Goal: Find specific page/section: Find specific page/section

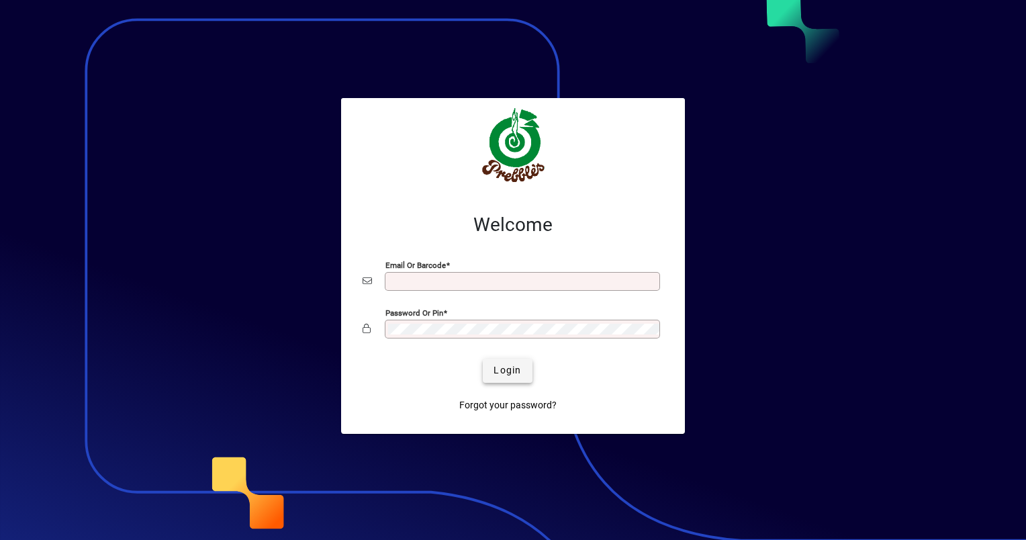
type input "**********"
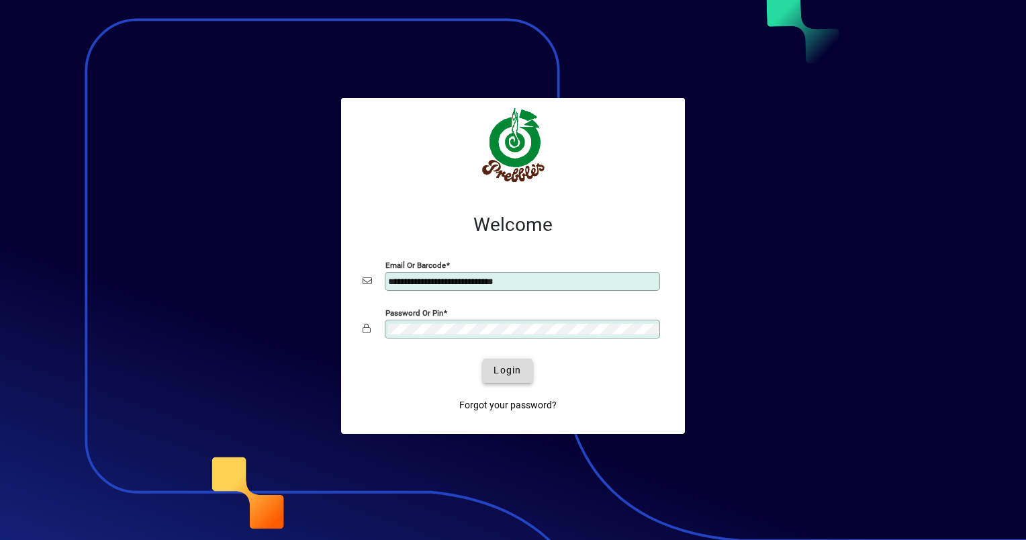
click at [502, 367] on span "Login" at bounding box center [508, 370] width 28 height 14
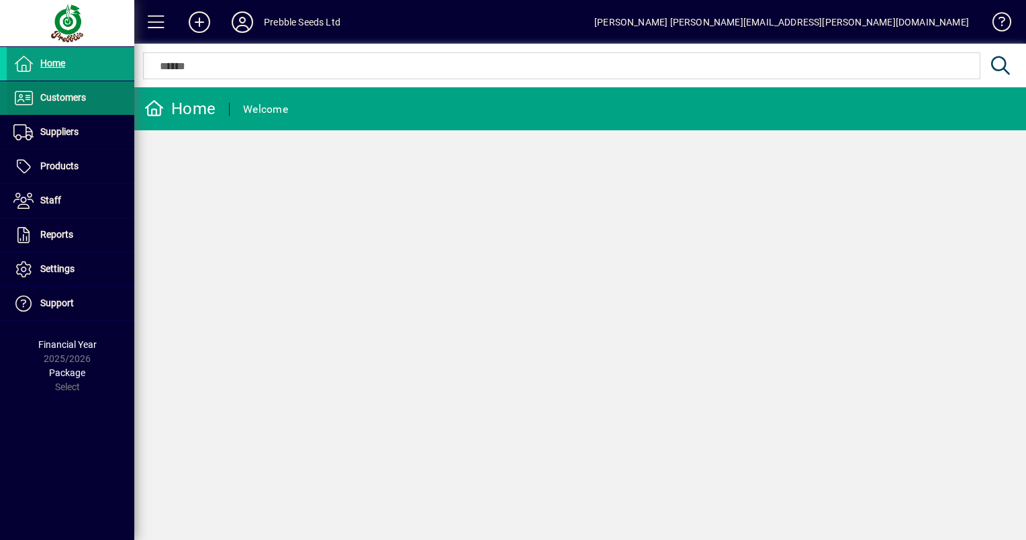
click at [68, 99] on span "Customers" at bounding box center [63, 97] width 46 height 11
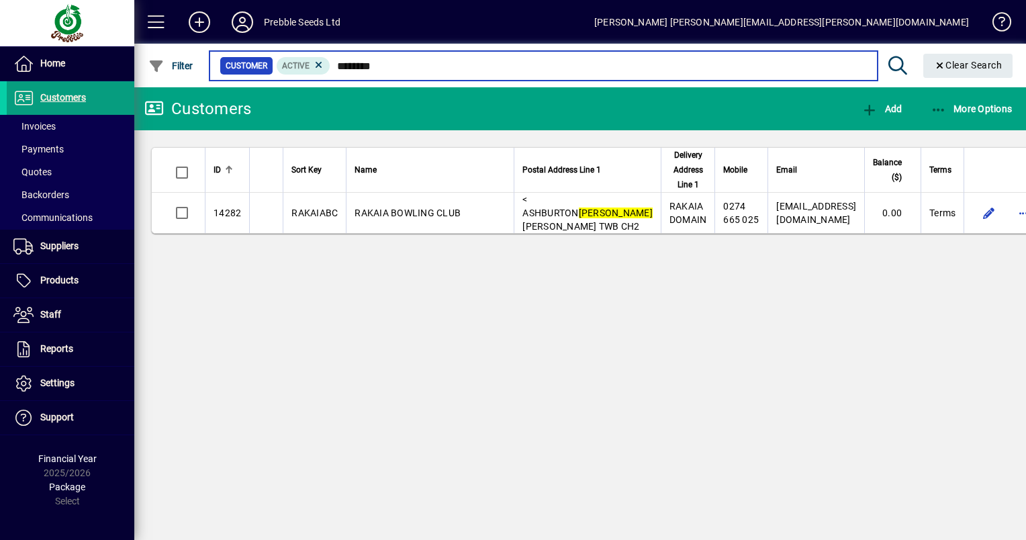
type input "********"
